Goal: Information Seeking & Learning: Learn about a topic

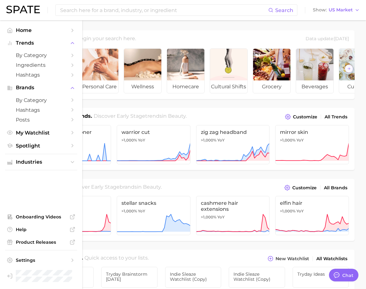
click at [50, 168] on ul "Industries" at bounding box center [41, 162] width 72 height 16
click at [50, 165] on span "Industries" at bounding box center [41, 162] width 51 height 6
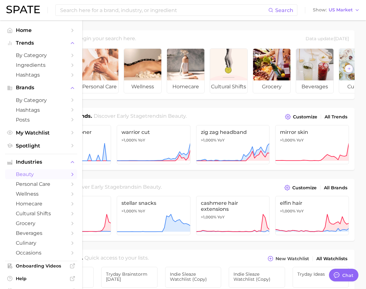
click at [46, 176] on span "beauty" at bounding box center [41, 174] width 51 height 6
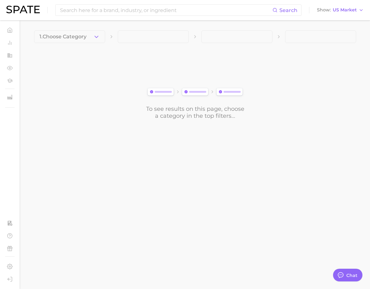
click at [64, 26] on main "1. Choose Category To see results on this page, choose a category in the top fi…" at bounding box center [195, 85] width 350 height 131
click at [70, 34] on span "1. Choose Category" at bounding box center [63, 37] width 47 height 6
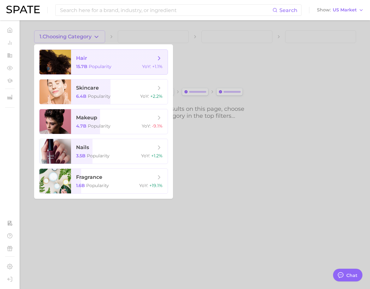
click at [90, 53] on span "hair 15.7b Popularity YoY : +1.1%" at bounding box center [119, 62] width 97 height 25
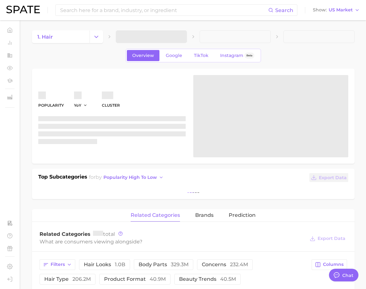
type textarea "x"
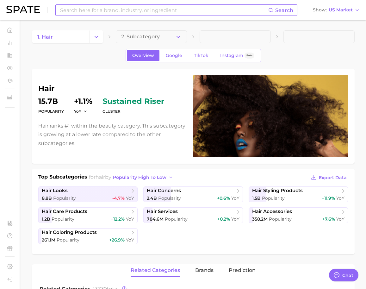
click at [100, 10] on input at bounding box center [163, 10] width 209 height 11
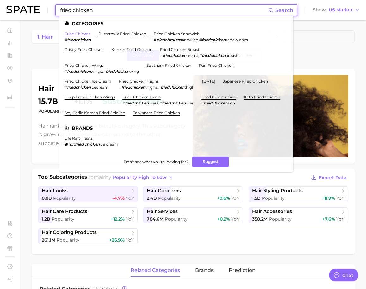
type input "fried chicken"
click at [86, 34] on link "fried chicken" at bounding box center [77, 33] width 26 height 5
